Goal: Find specific page/section: Find specific page/section

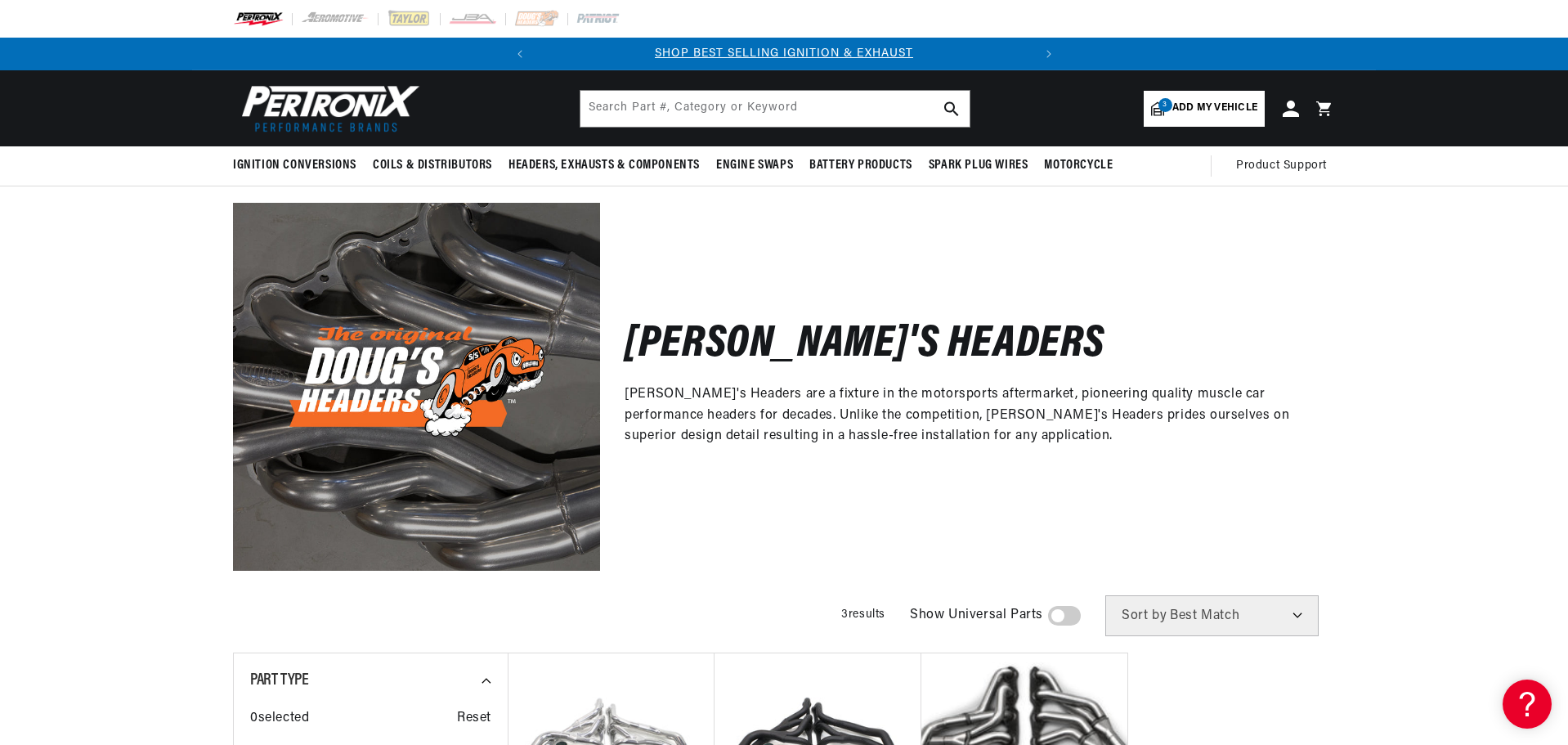
click at [1232, 110] on span "Add my vehicle" at bounding box center [1215, 108] width 85 height 16
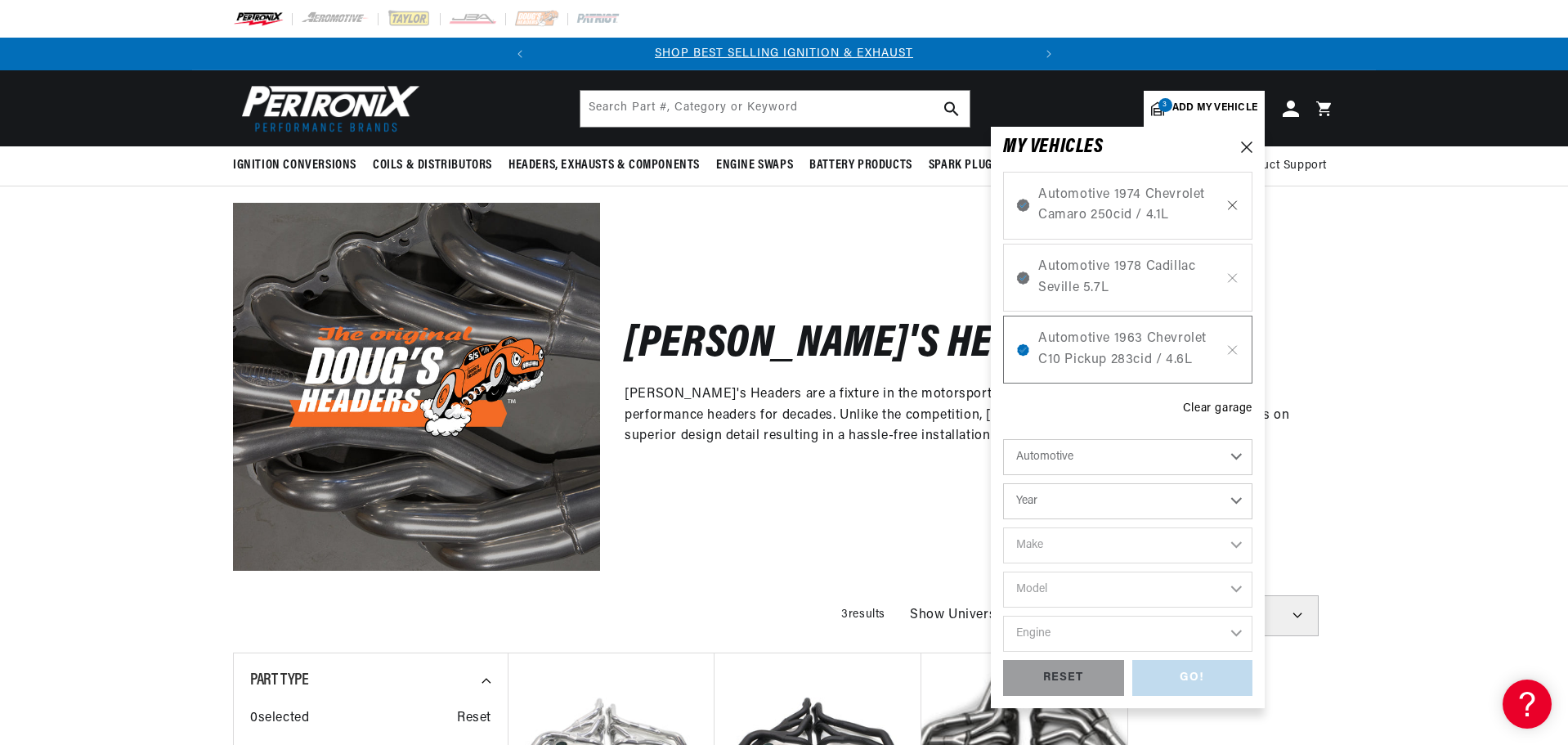
click at [1233, 204] on icon at bounding box center [1231, 205] width 14 height 13
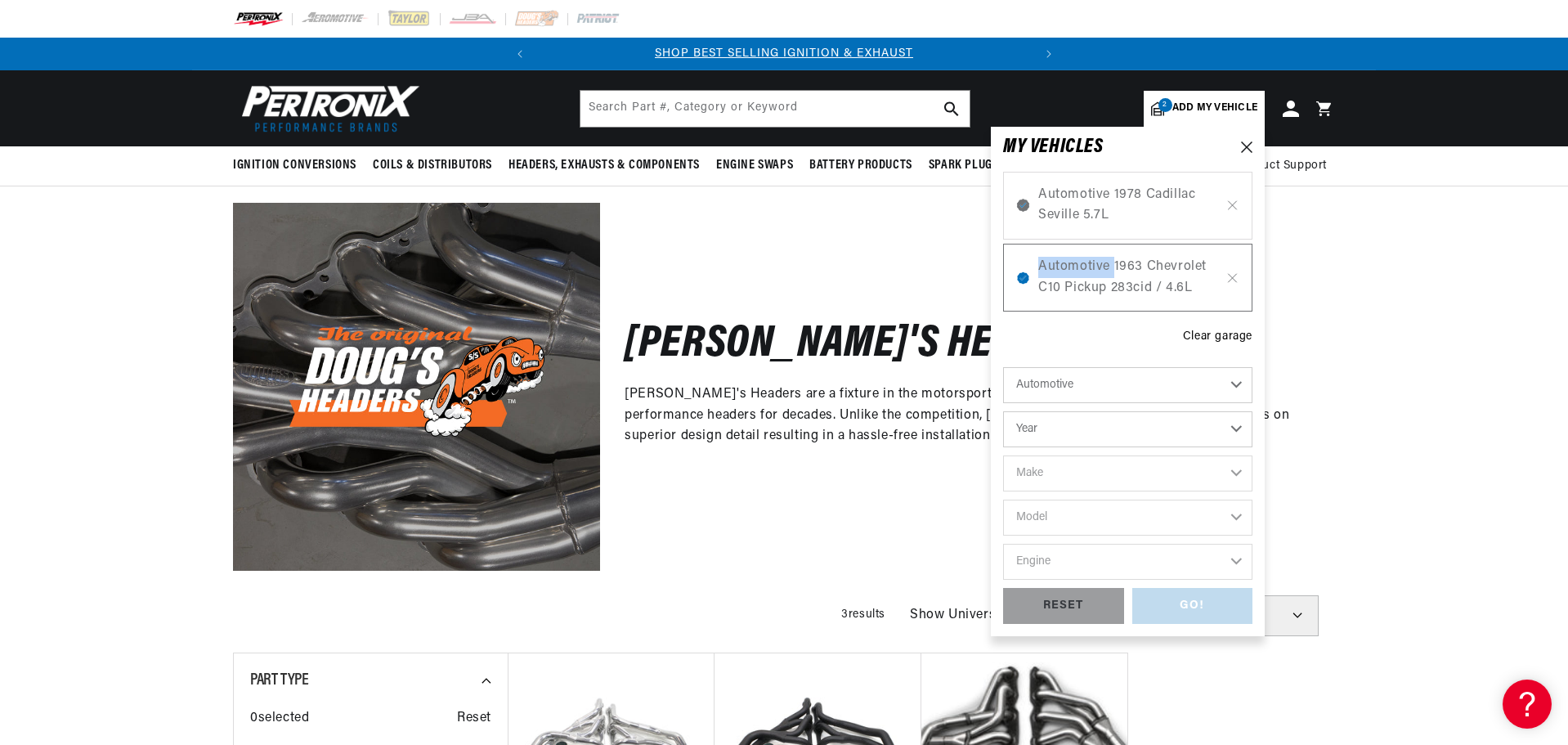
click at [1233, 204] on icon at bounding box center [1232, 205] width 8 height 8
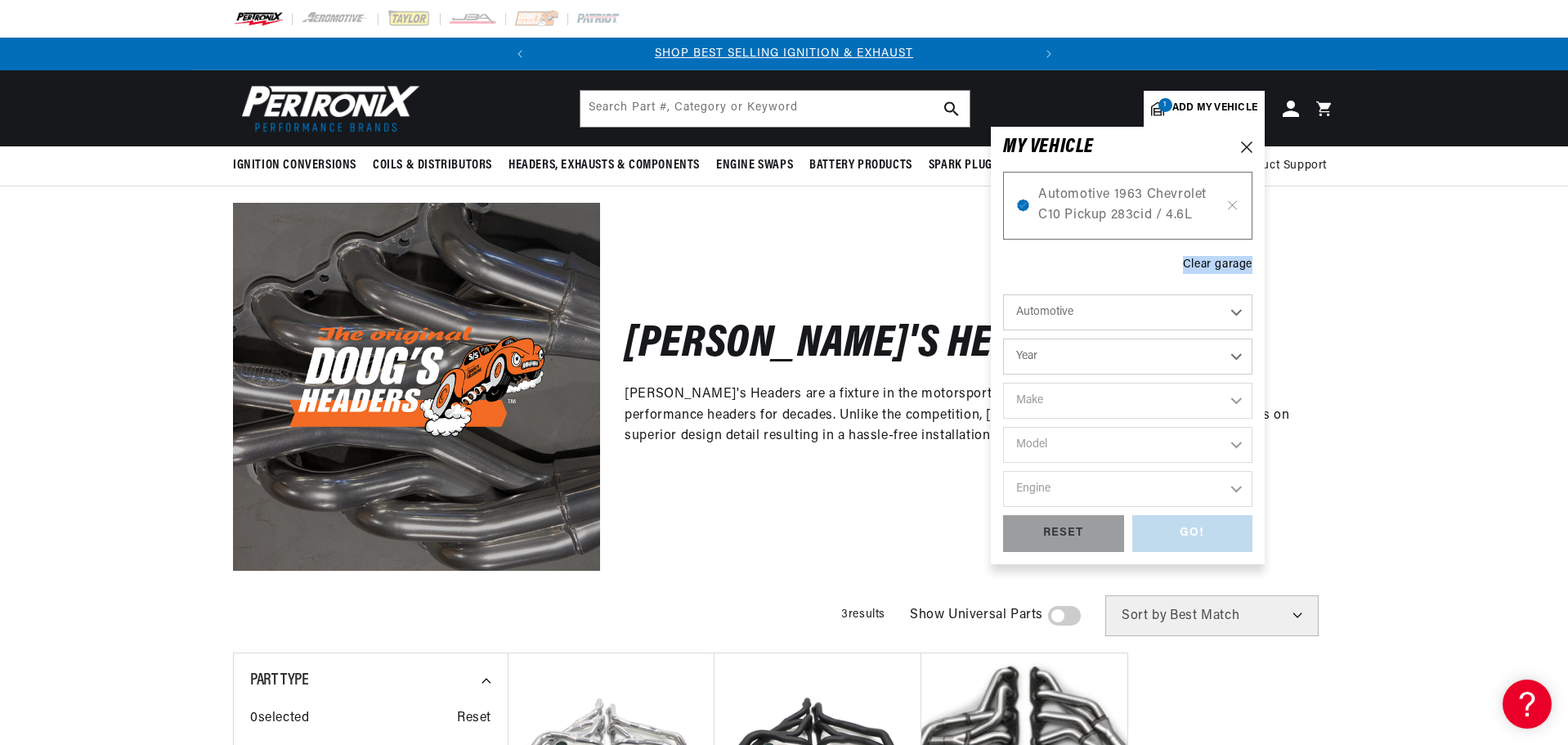
click at [1233, 204] on icon at bounding box center [1232, 205] width 8 height 8
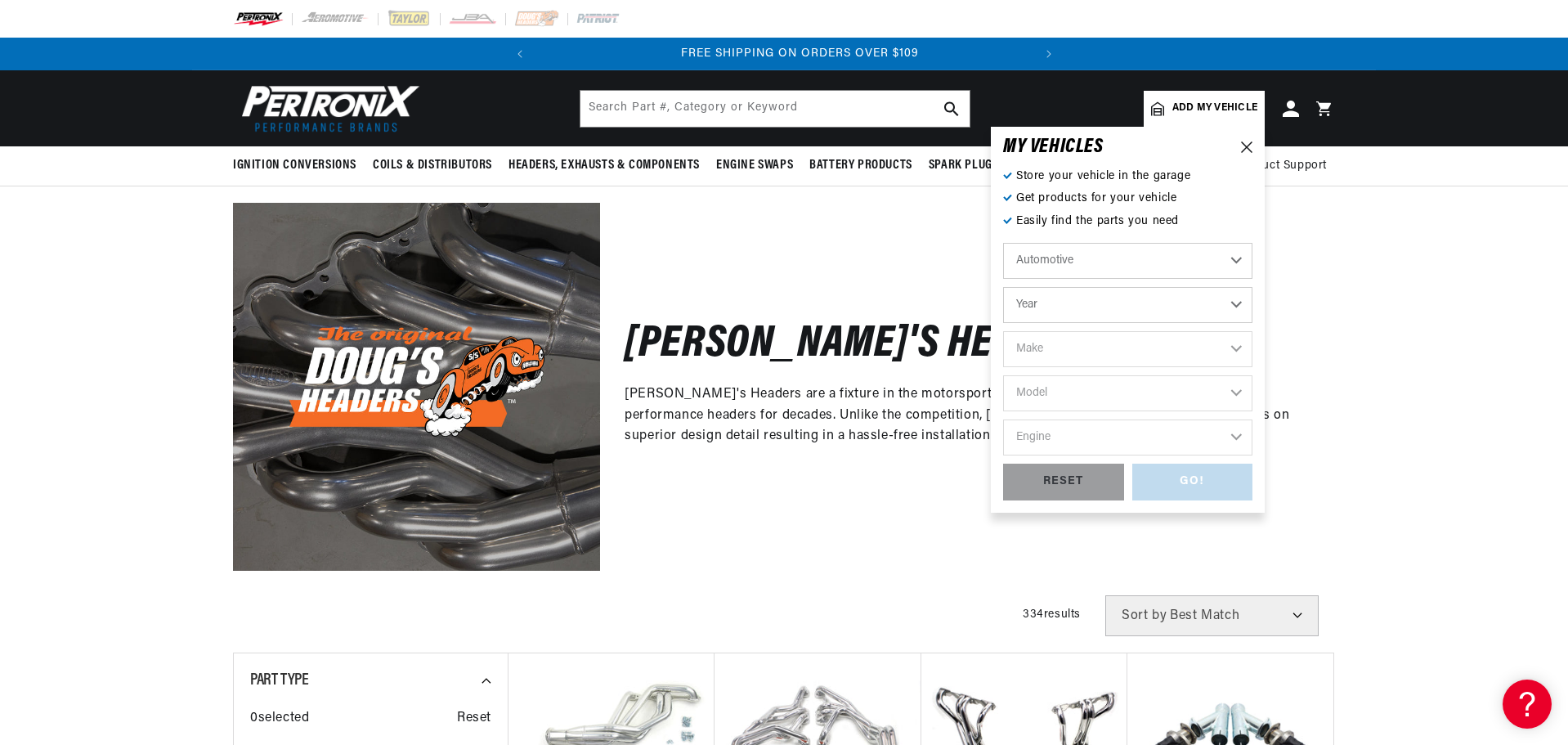
scroll to position [0, 495]
click at [1242, 303] on select "Year [DATE] 2025 2024 2023 2022 2021 2020 2019 2018 2017 2016 2015 2014 2013 20…" at bounding box center [1127, 305] width 249 height 36
select select "1966"
click at [1003, 287] on select "Year [DATE] 2025 2024 2023 2022 2021 2020 2019 2018 2017 2016 2015 2014 2013 20…" at bounding box center [1127, 305] width 249 height 36
select select "1966"
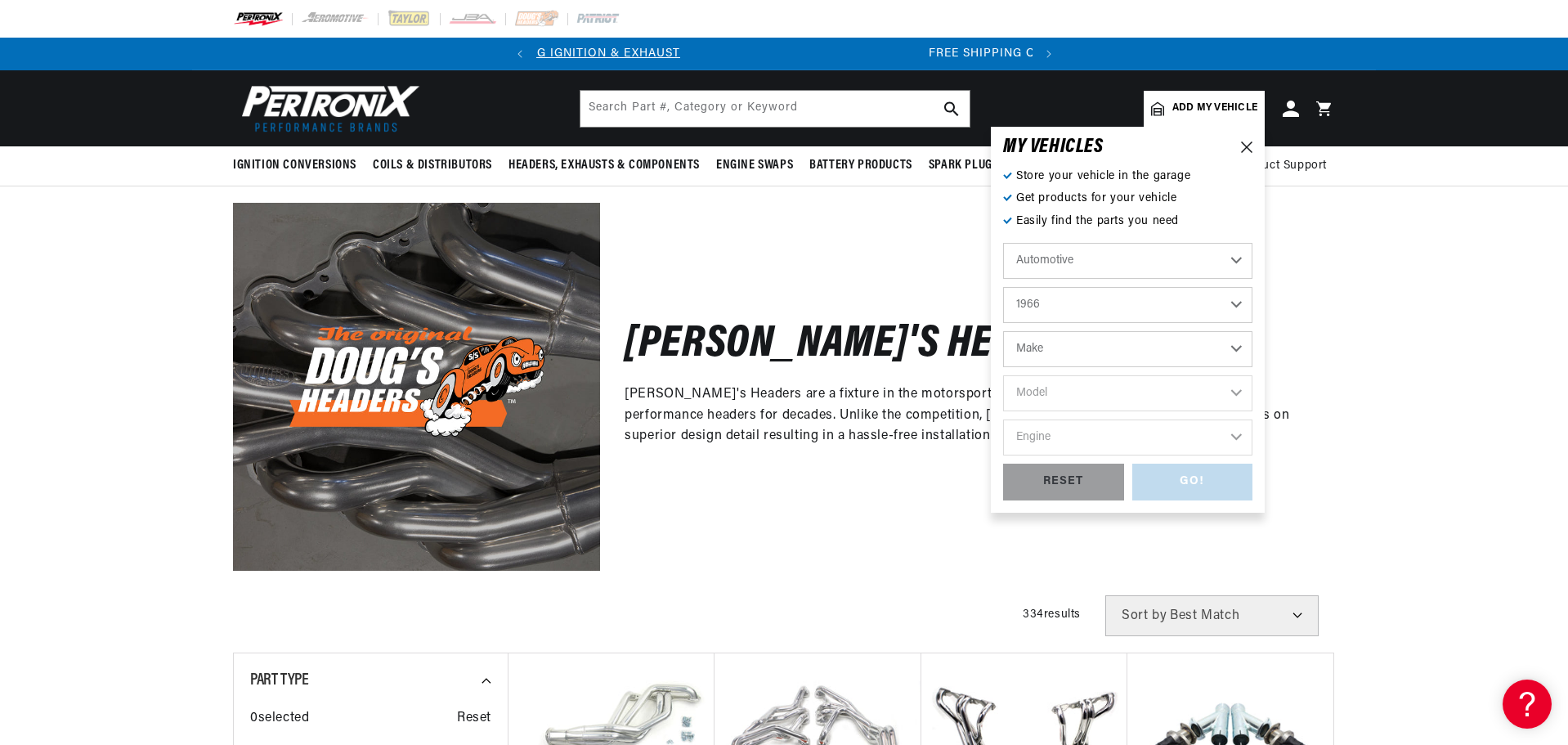
click at [1233, 348] on select "Make Alfa Romeo American Motors Aston [PERSON_NAME][GEOGRAPHIC_DATA] [PERSON_NA…" at bounding box center [1127, 349] width 249 height 36
select select "Chevrolet"
click at [1003, 331] on select "Make Alfa Romeo American Motors Aston [PERSON_NAME][GEOGRAPHIC_DATA] [PERSON_NA…" at bounding box center [1127, 349] width 249 height 36
select select "Chevrolet"
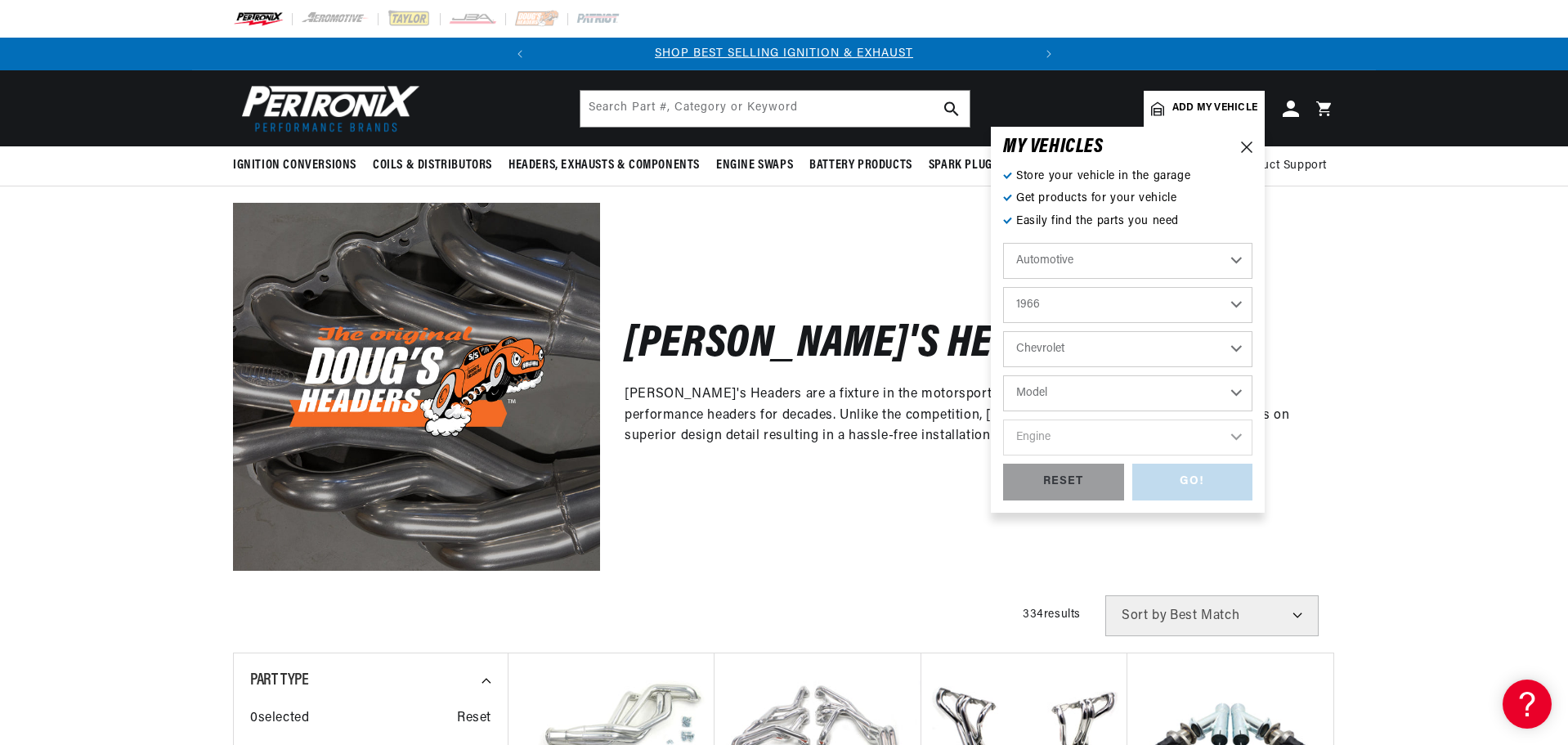
click at [1231, 396] on select "Model [GEOGRAPHIC_DATA] [GEOGRAPHIC_DATA] C10 Pickup C20 Pickup C30 Pickup C50 …" at bounding box center [1127, 393] width 249 height 36
select select "Chevy-II"
click at [1003, 375] on select "Model [GEOGRAPHIC_DATA] [GEOGRAPHIC_DATA] C10 Pickup C20 Pickup C30 Pickup C50 …" at bounding box center [1127, 393] width 249 height 36
select select "Chevy-II"
click at [1238, 434] on select "Engine 5.7L 153cid / 2.5L 194cid / 3.2L 230cid / 3.8L 250cid / 4.1L 283cid / 4.…" at bounding box center [1127, 437] width 249 height 36
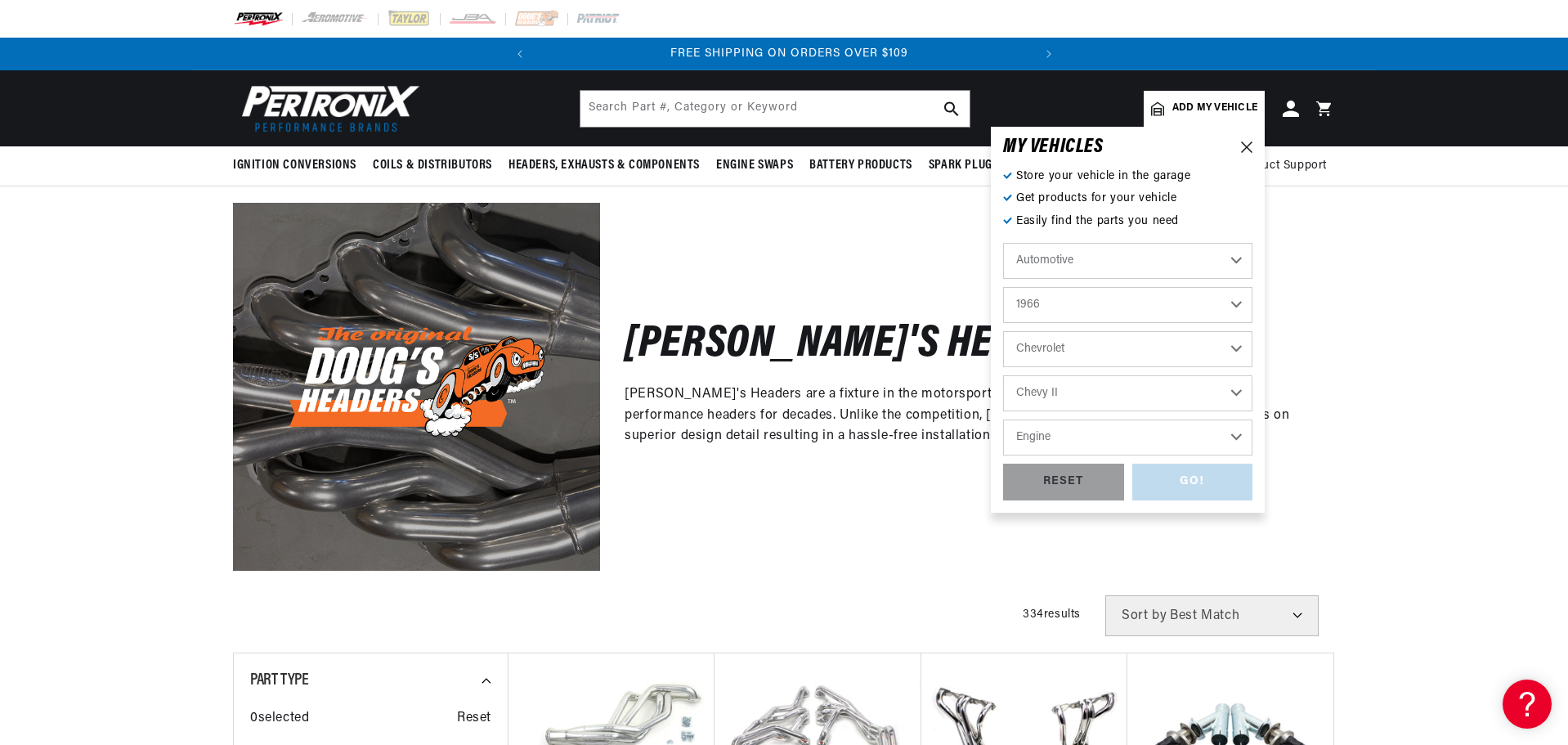
scroll to position [0, 495]
select select "327cid-5.3L"
click at [1003, 420] on select "Engine 5.7L 153cid / 2.5L 194cid / 3.2L 230cid / 3.8L 250cid / 4.1L 283cid / 4.…" at bounding box center [1127, 437] width 249 height 36
select select "327cid-5.3L"
click at [1185, 476] on div "GO!" at bounding box center [1192, 482] width 121 height 37
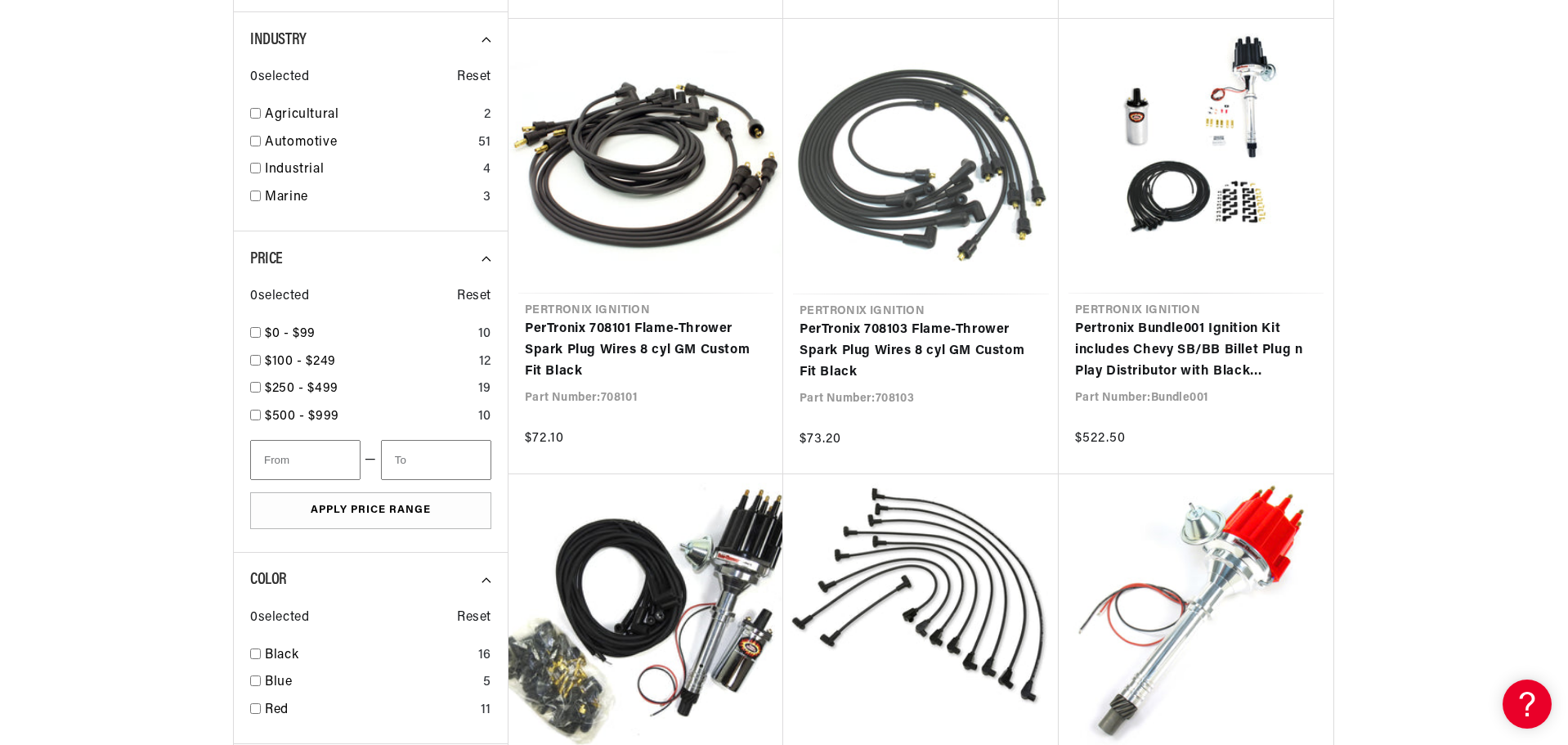
scroll to position [0, 495]
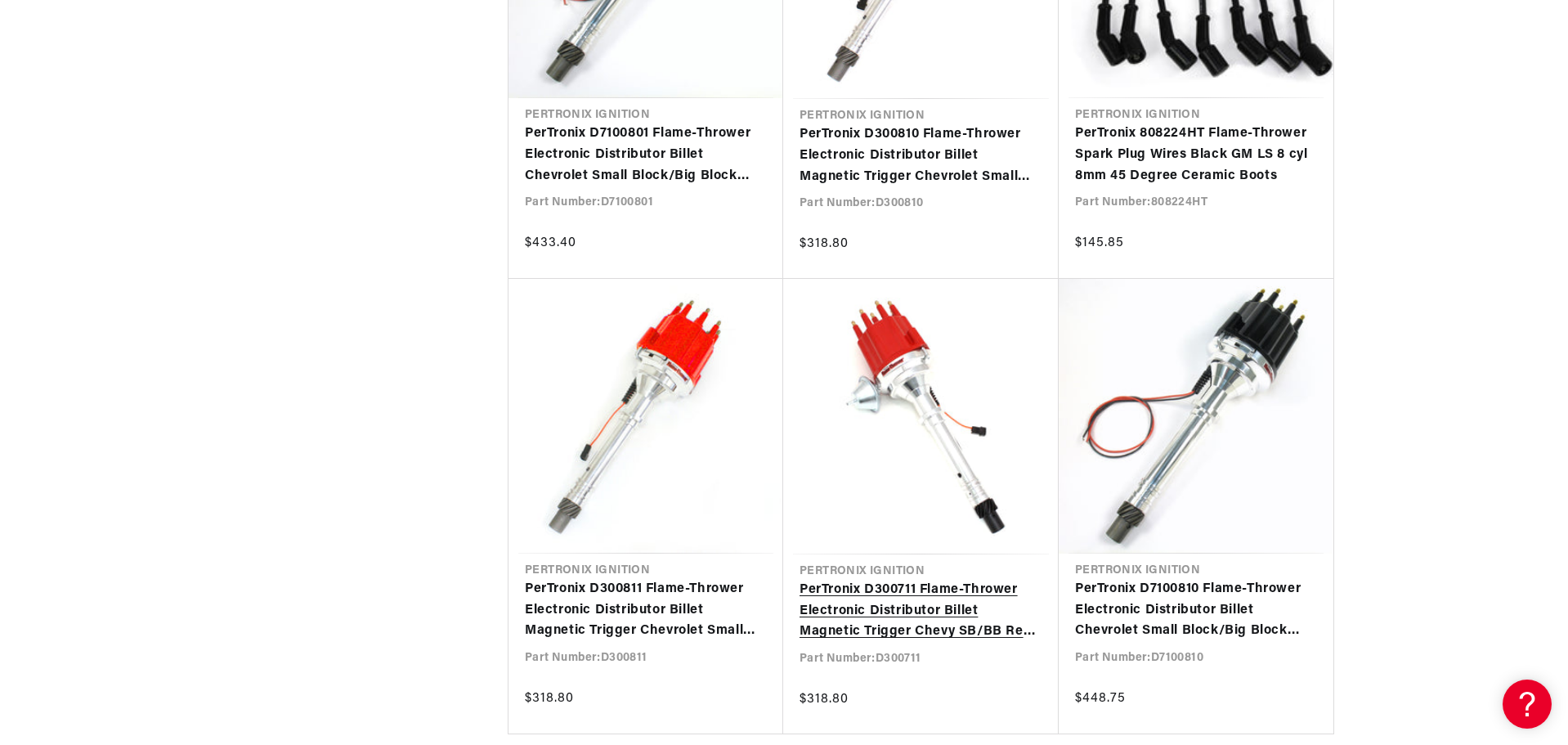
scroll to position [0, 36]
